Goal: Navigation & Orientation: Find specific page/section

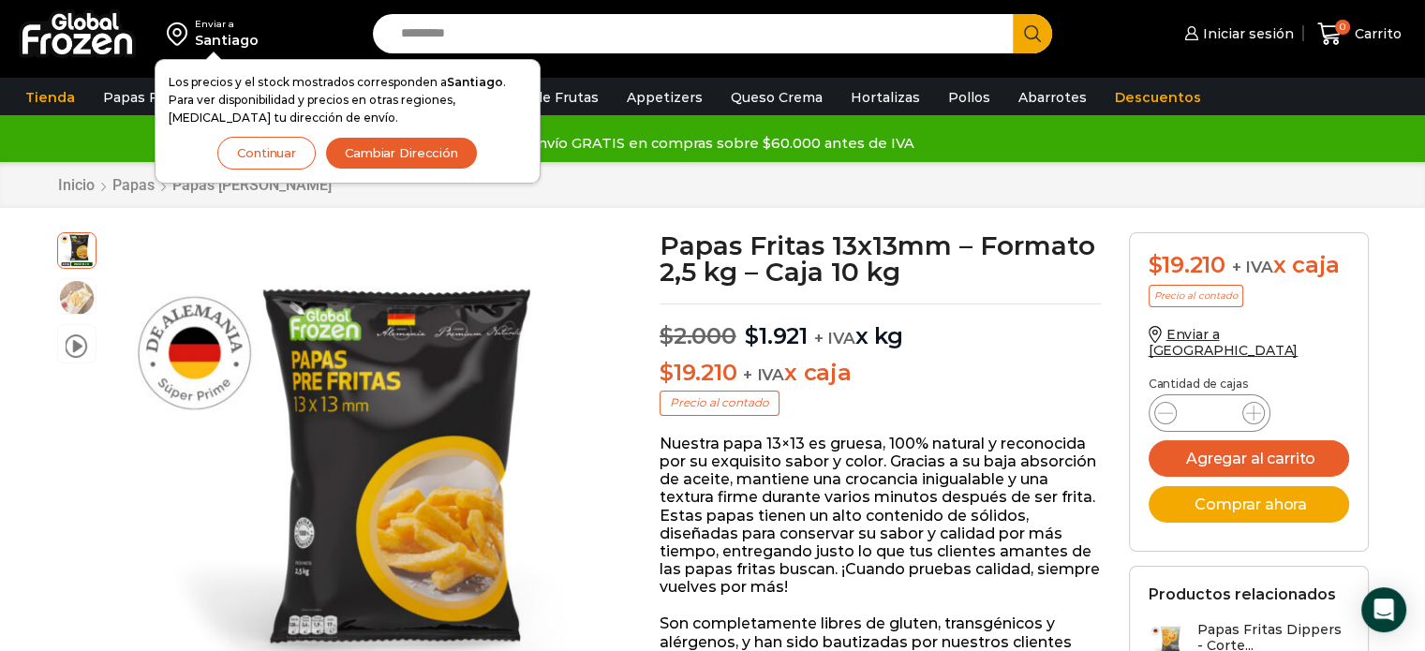
click at [285, 167] on button "Continuar" at bounding box center [266, 153] width 98 height 33
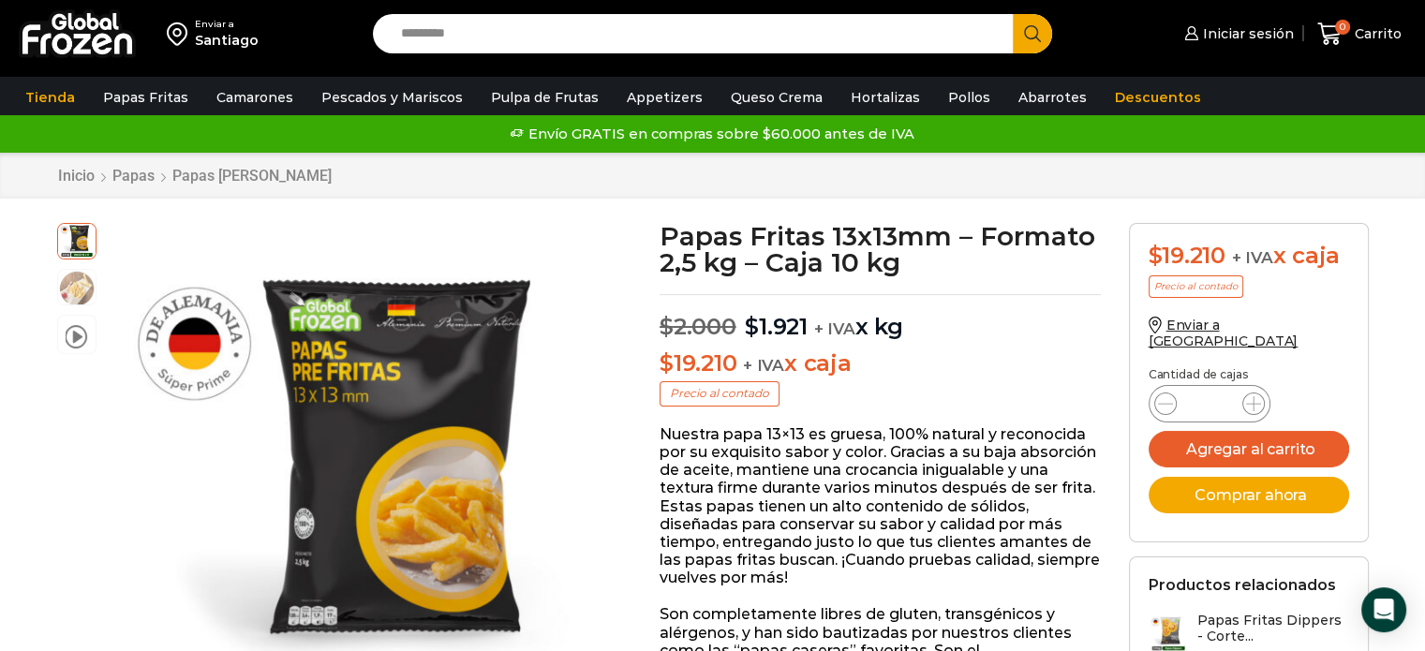
click at [107, 44] on img at bounding box center [77, 33] width 117 height 49
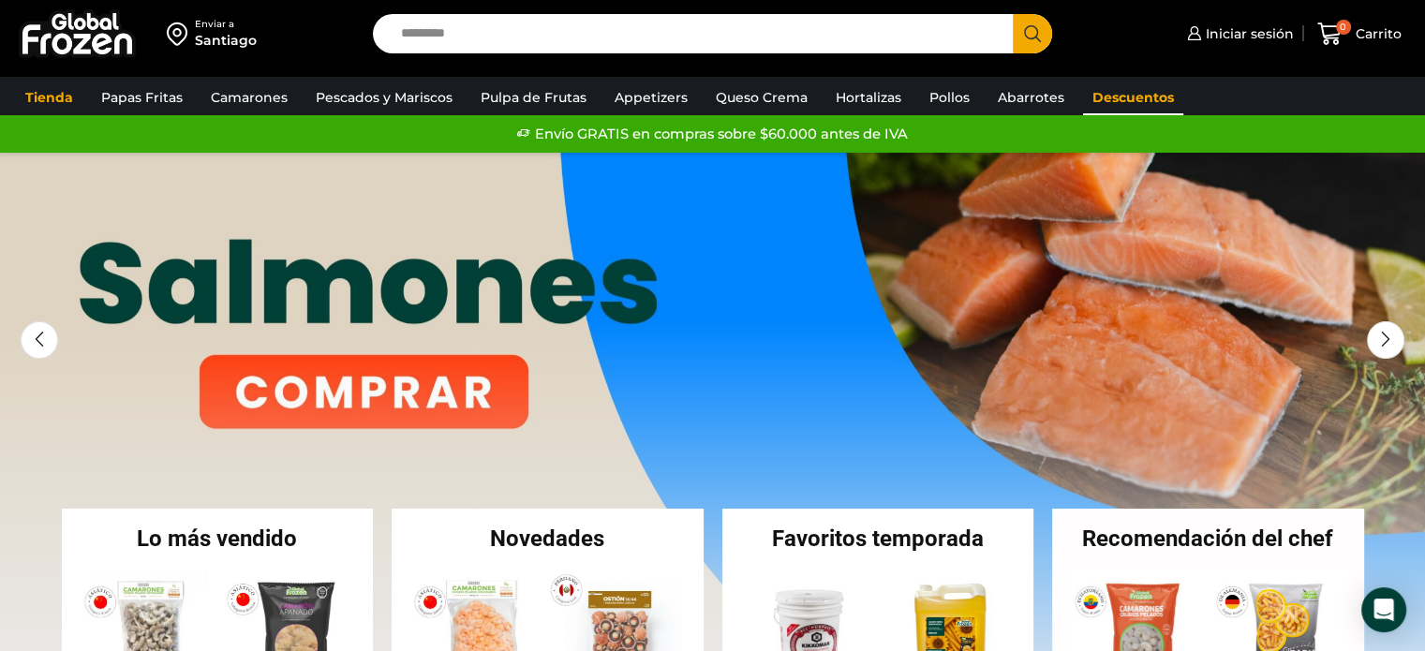
click at [1146, 98] on link "Descuentos" at bounding box center [1133, 98] width 100 height 36
